Goal: Information Seeking & Learning: Learn about a topic

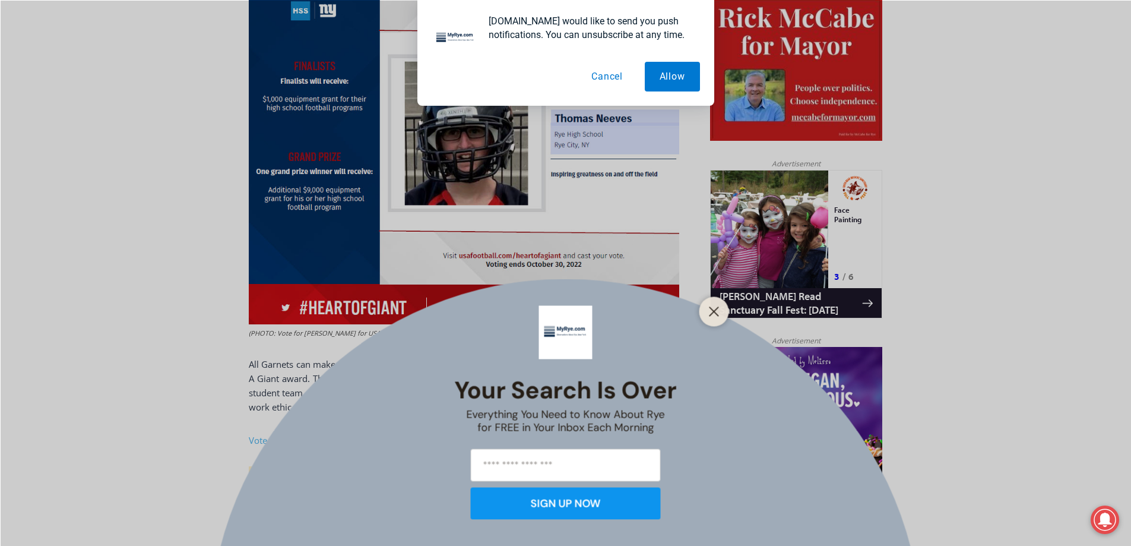
click at [722, 309] on div at bounding box center [714, 311] width 30 height 30
click at [715, 310] on line "Close" at bounding box center [713, 311] width 8 height 8
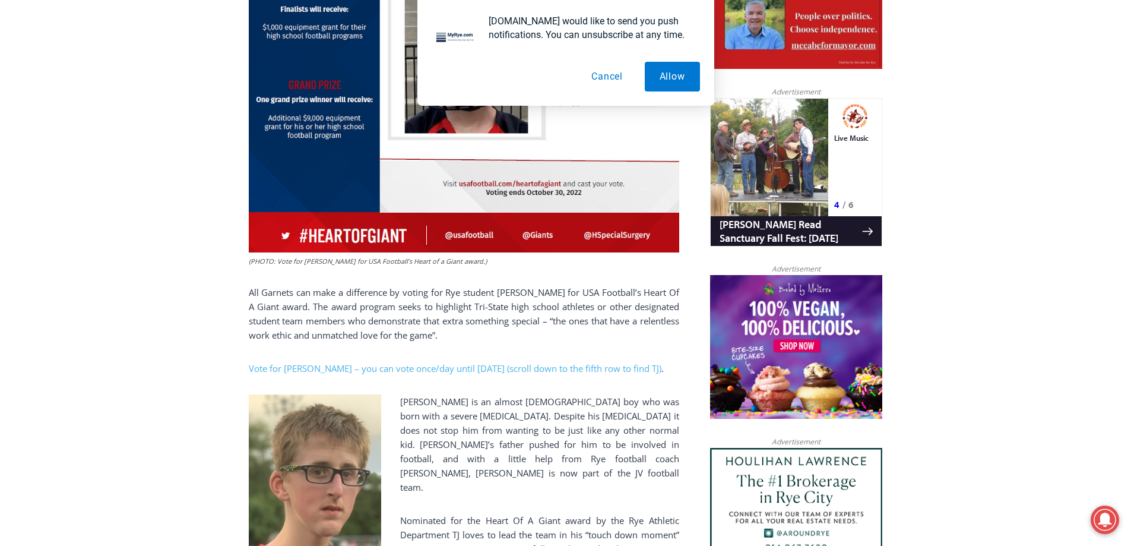
scroll to position [867, 0]
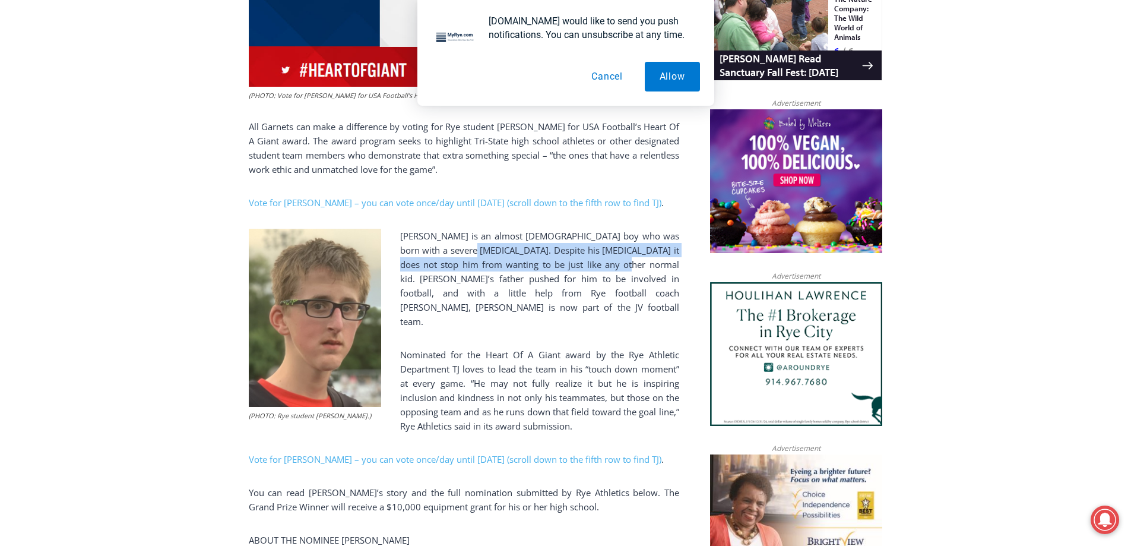
drag, startPoint x: 436, startPoint y: 262, endPoint x: 563, endPoint y: 277, distance: 128.6
click at [563, 277] on p "[PERSON_NAME] is an almost [DEMOGRAPHIC_DATA] boy who was born with a severe [M…" at bounding box center [464, 279] width 430 height 100
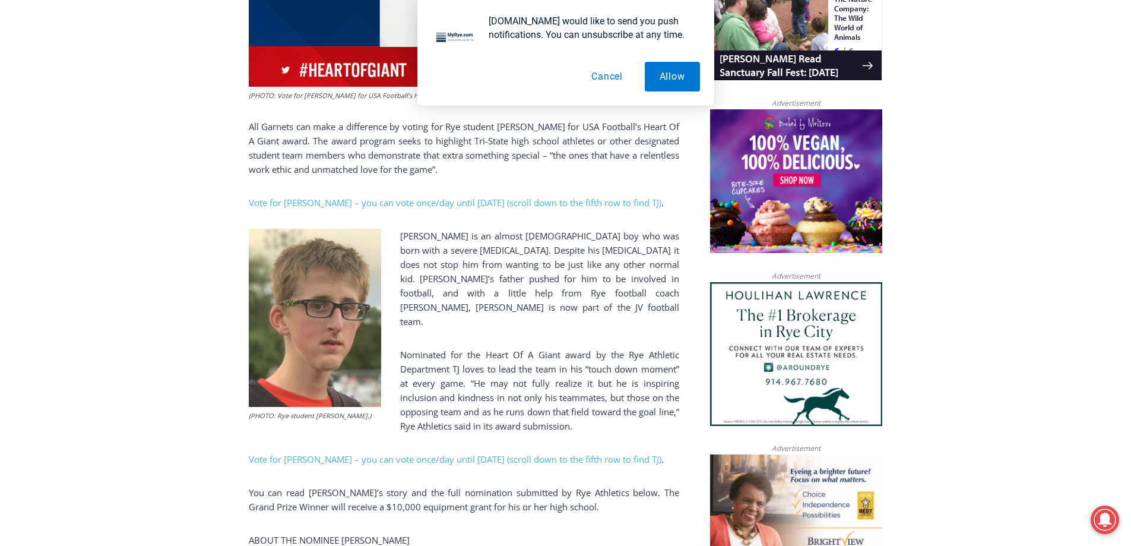
click at [549, 296] on p "[PERSON_NAME] is an almost [DEMOGRAPHIC_DATA] boy who was born with a severe [M…" at bounding box center [464, 279] width 430 height 100
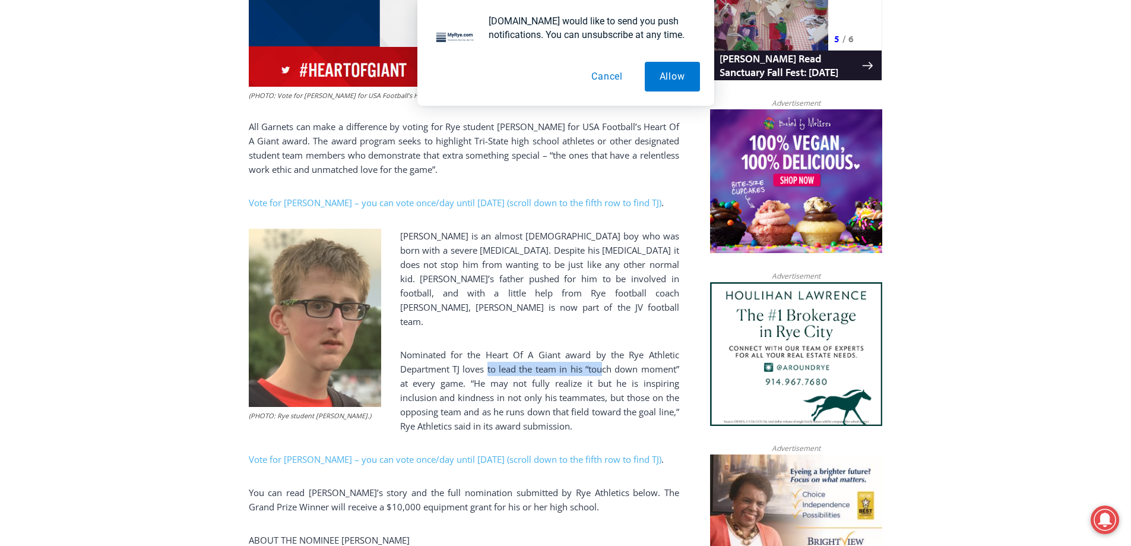
drag, startPoint x: 488, startPoint y: 370, endPoint x: 604, endPoint y: 374, distance: 115.8
click at [604, 374] on p "Nominated for the Heart Of A Giant award by the Rye Athletic Department TJ love…" at bounding box center [464, 389] width 430 height 85
drag, startPoint x: 512, startPoint y: 381, endPoint x: 588, endPoint y: 386, distance: 76.2
click at [588, 386] on p "Nominated for the Heart Of A Giant award by the Rye Athletic Department TJ love…" at bounding box center [464, 389] width 430 height 85
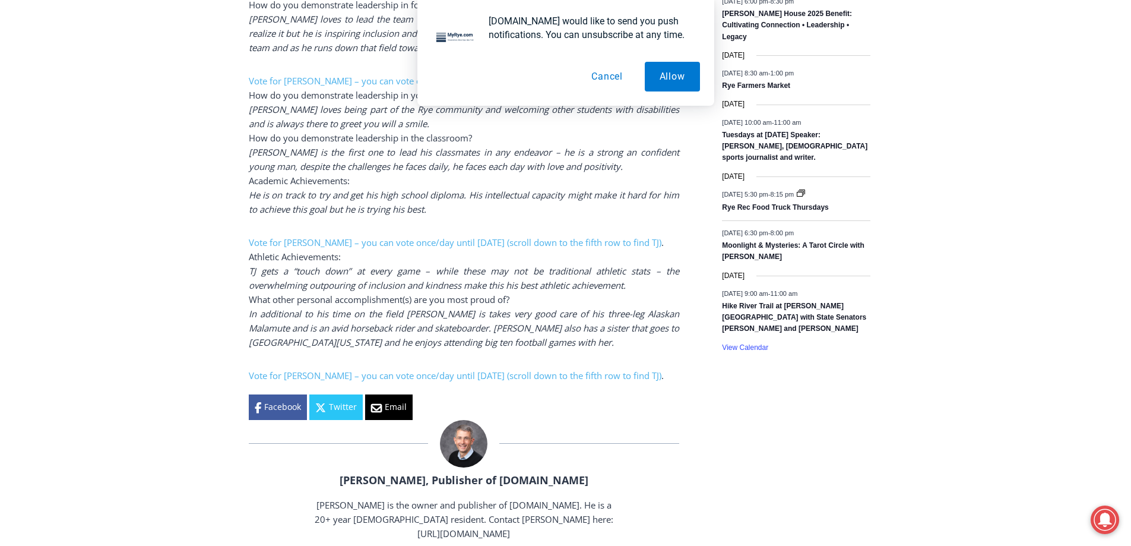
scroll to position [1936, 0]
click at [603, 74] on button "Cancel" at bounding box center [606, 77] width 61 height 30
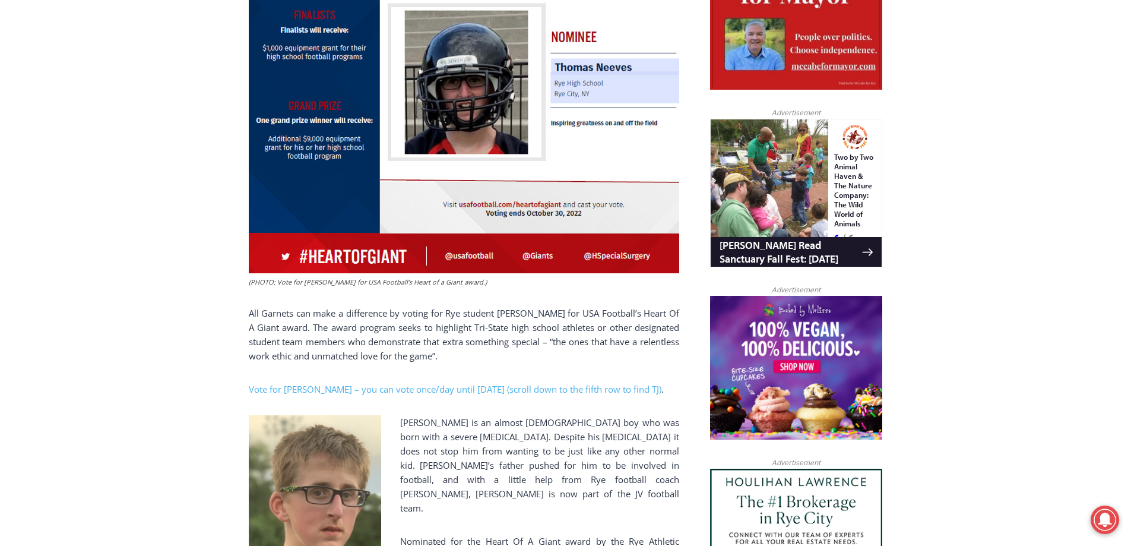
scroll to position [570, 0]
